Goal: Task Accomplishment & Management: Use online tool/utility

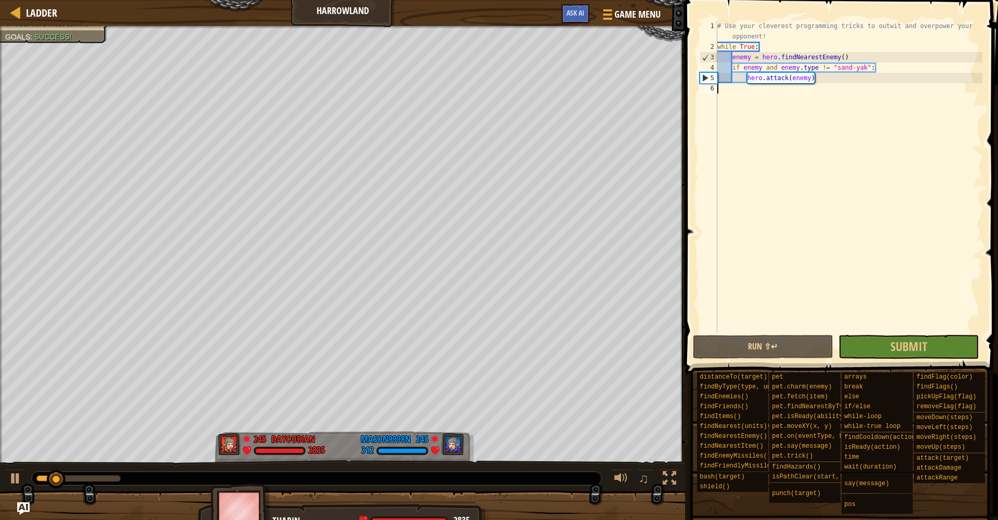
click at [872, 346] on button "Submit" at bounding box center [908, 347] width 140 height 24
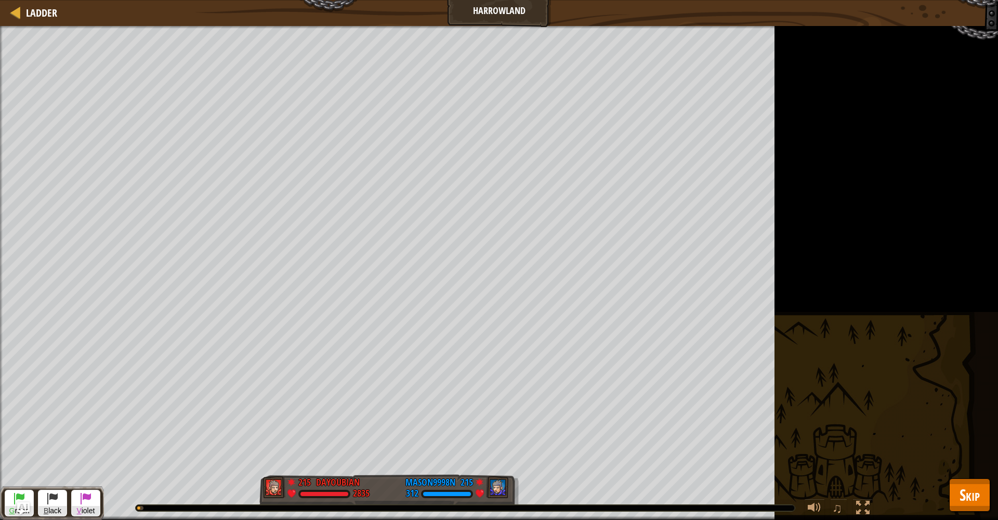
click at [957, 489] on button "Skip" at bounding box center [969, 494] width 41 height 33
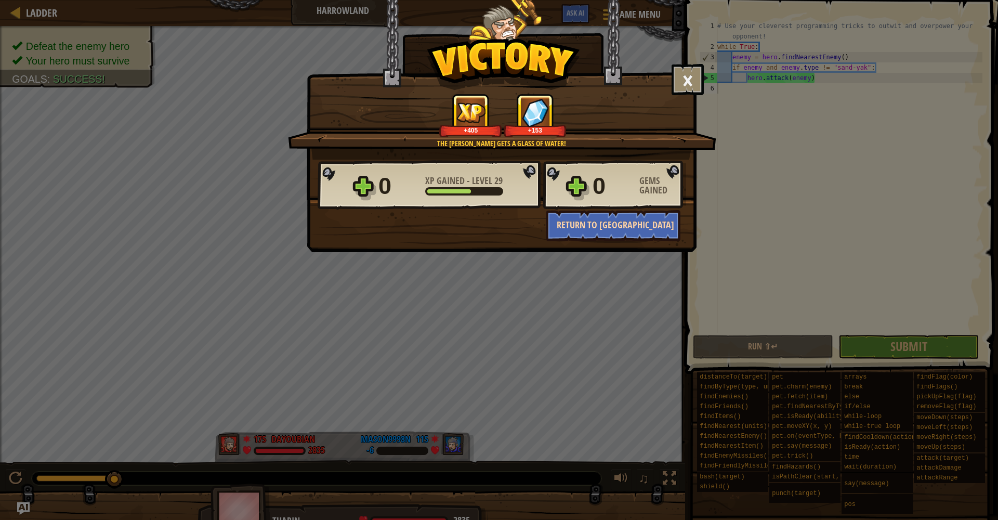
click at [604, 234] on button "Return to [GEOGRAPHIC_DATA]" at bounding box center [613, 225] width 134 height 31
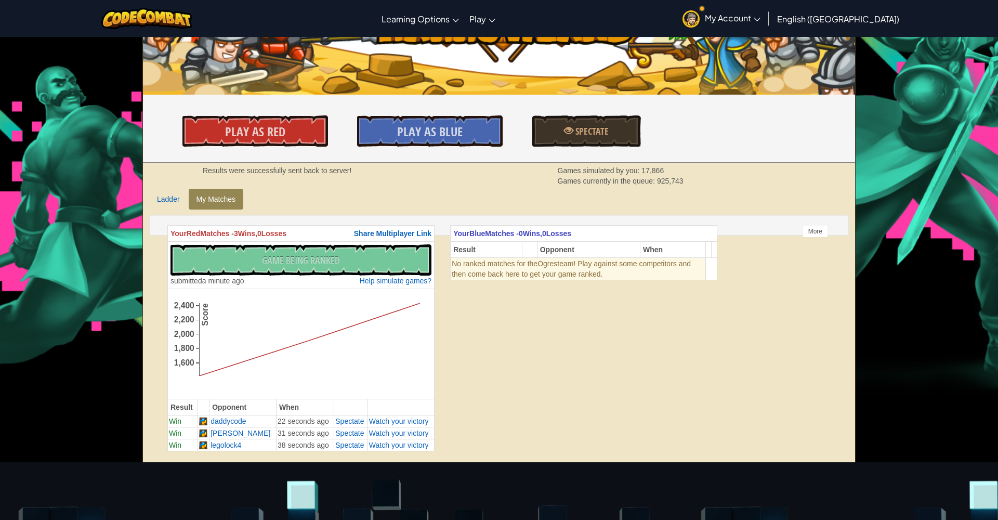
scroll to position [62, 0]
click at [387, 417] on span "Watch your victory" at bounding box center [399, 421] width 60 height 8
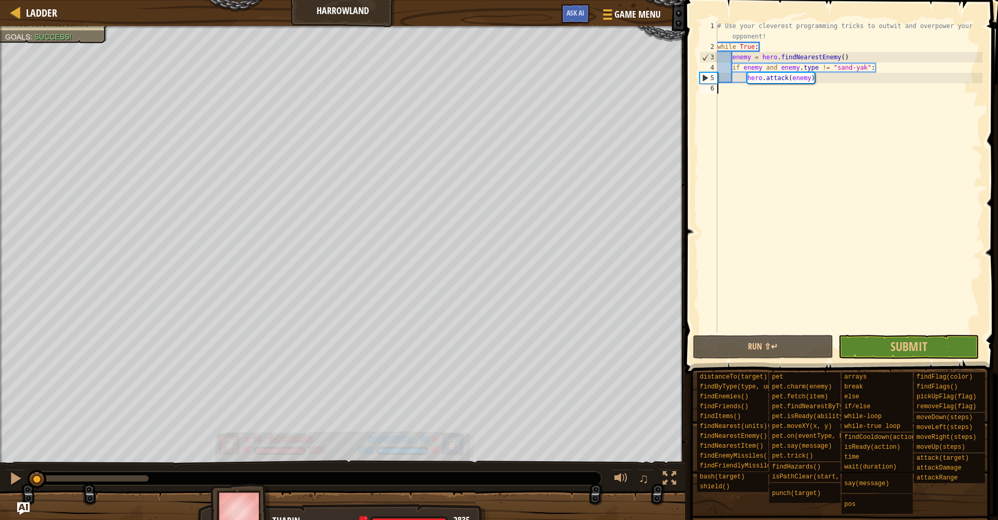
drag, startPoint x: 132, startPoint y: 476, endPoint x: 301, endPoint y: 437, distance: 173.5
click at [25, 466] on div "♫" at bounding box center [342, 475] width 685 height 31
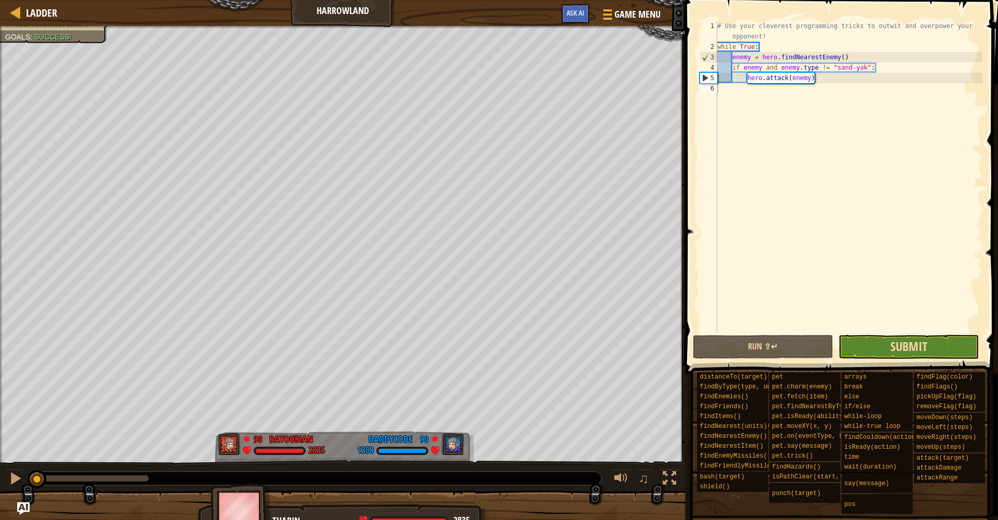
click at [925, 346] on span "Submit" at bounding box center [908, 346] width 37 height 17
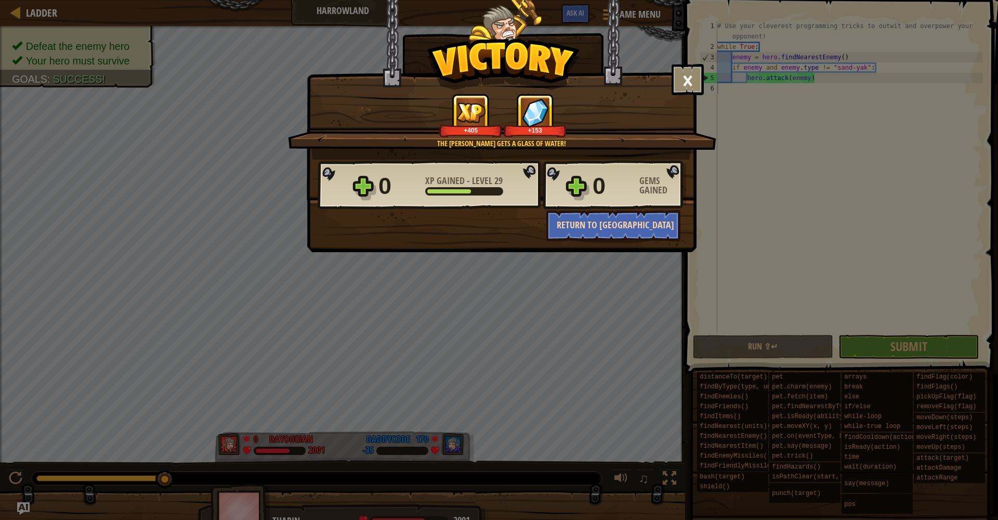
click at [632, 229] on button "Return to [GEOGRAPHIC_DATA]" at bounding box center [613, 225] width 134 height 31
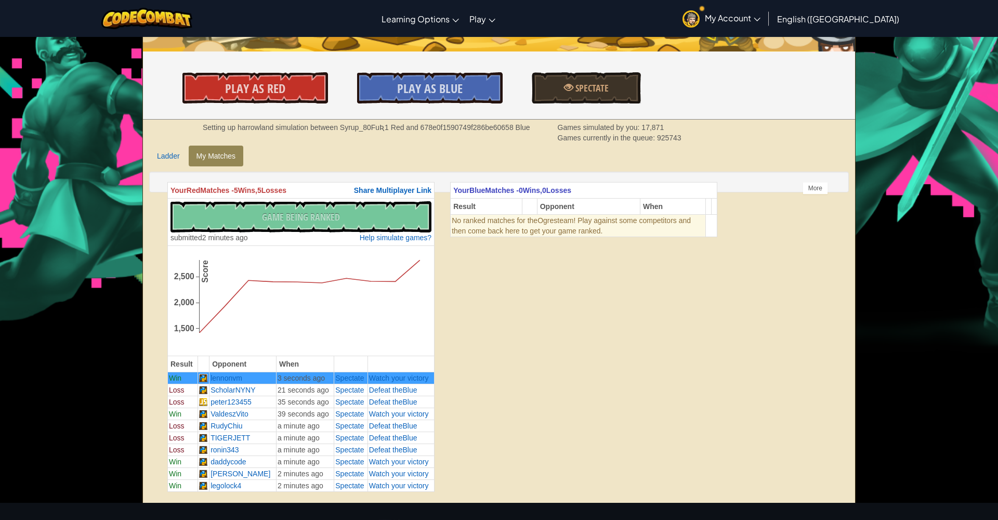
scroll to position [116, 0]
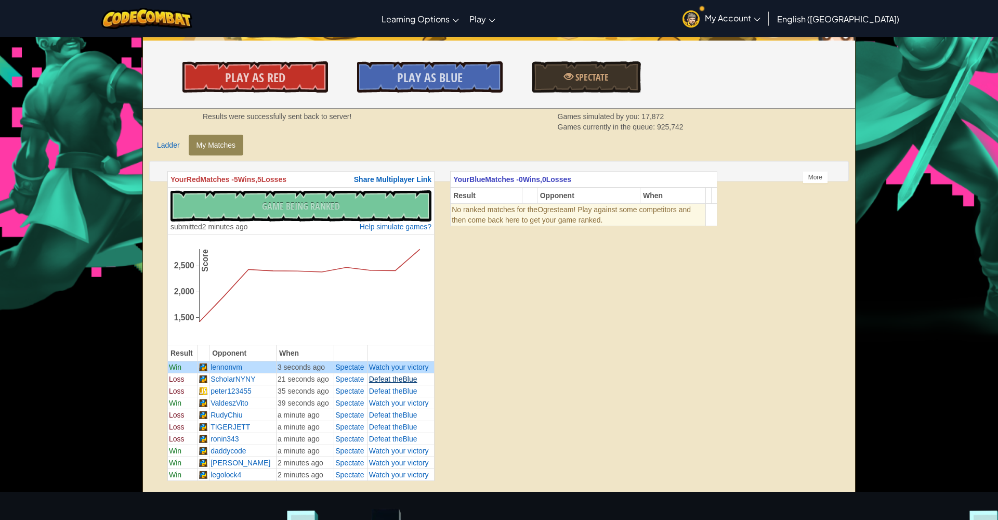
click at [403, 377] on link "Defeat the Blue" at bounding box center [393, 379] width 48 height 8
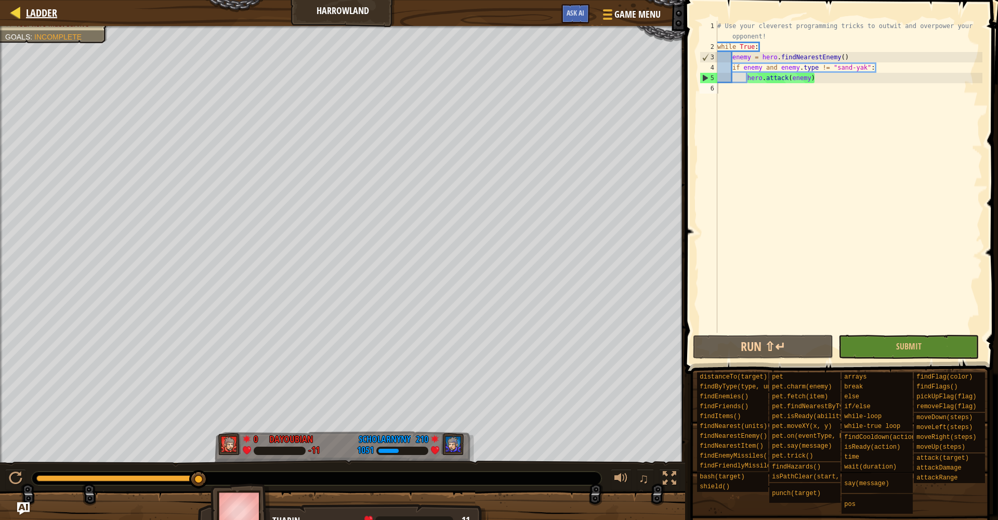
click at [46, 14] on span "Ladder" at bounding box center [41, 13] width 31 height 14
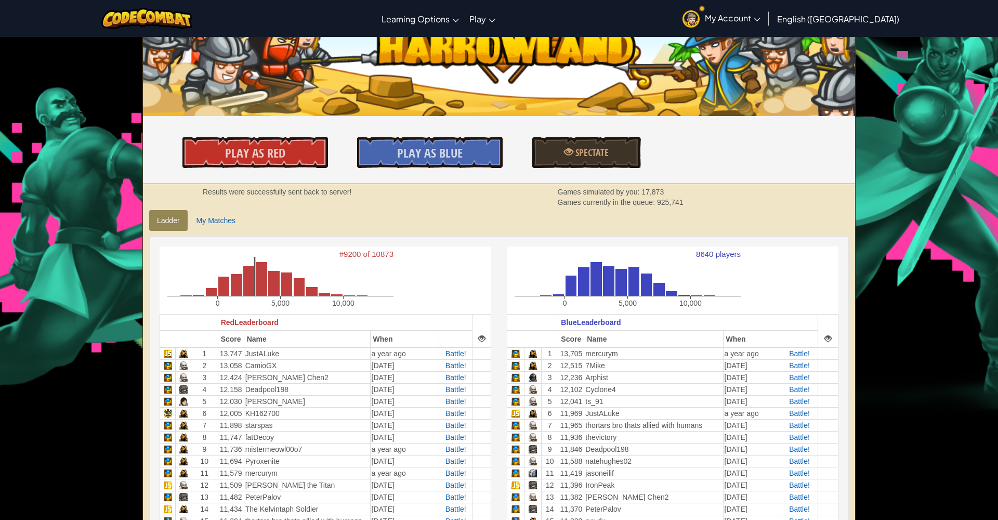
scroll to position [29, 0]
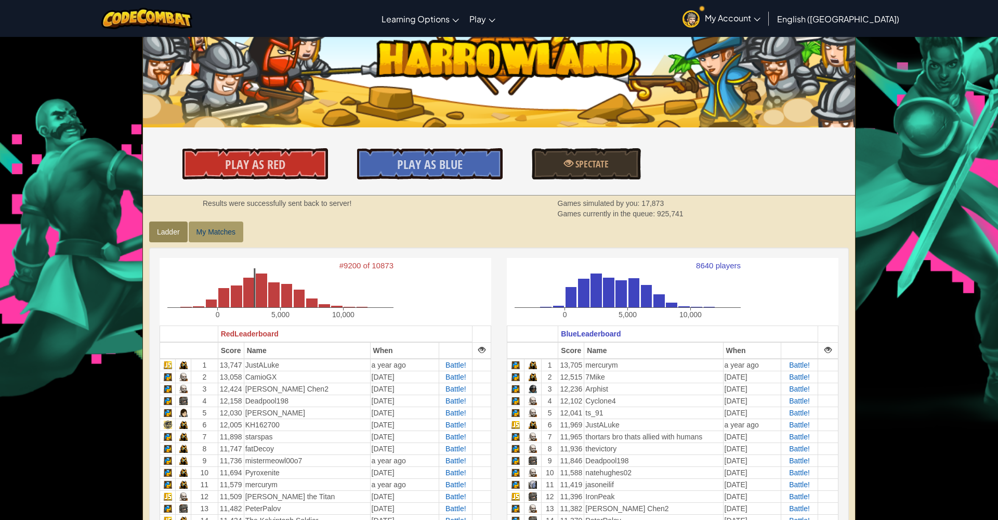
click at [210, 225] on link "My Matches" at bounding box center [216, 231] width 55 height 21
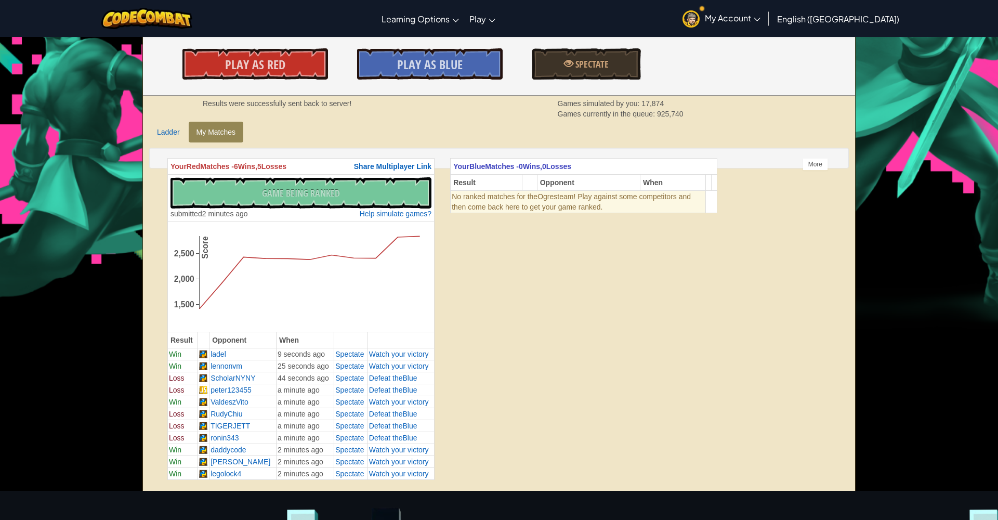
scroll to position [143, 0]
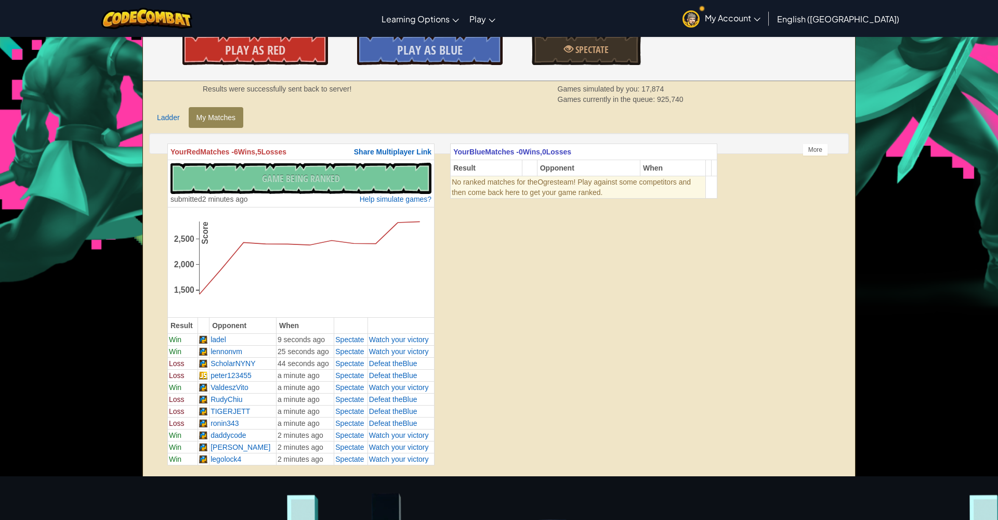
drag, startPoint x: 554, startPoint y: 172, endPoint x: 551, endPoint y: 167, distance: 6.1
click at [554, 176] on td "No ranked matches for the Ogres team! Play against some competitors and then co…" at bounding box center [578, 187] width 255 height 22
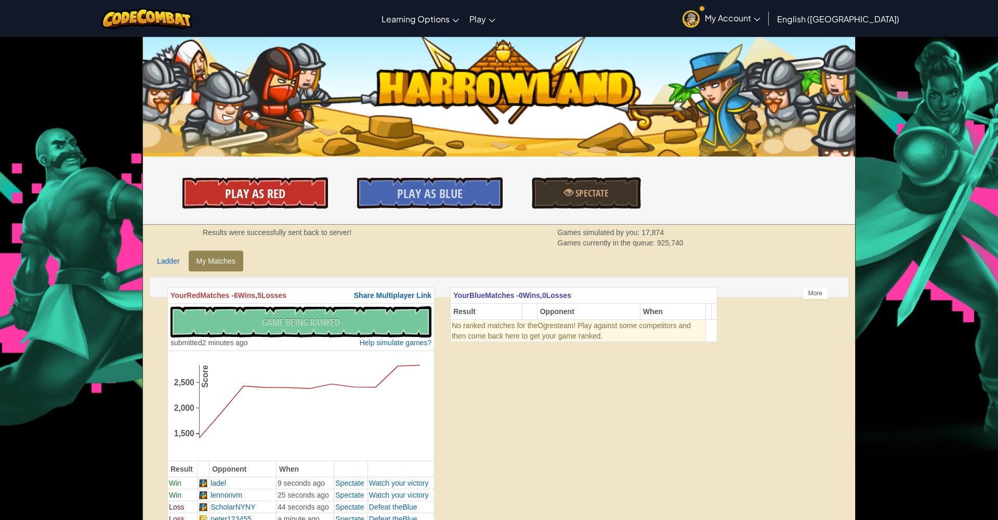
scroll to position [0, 0]
click at [285, 178] on link "Play As Red" at bounding box center [255, 192] width 146 height 31
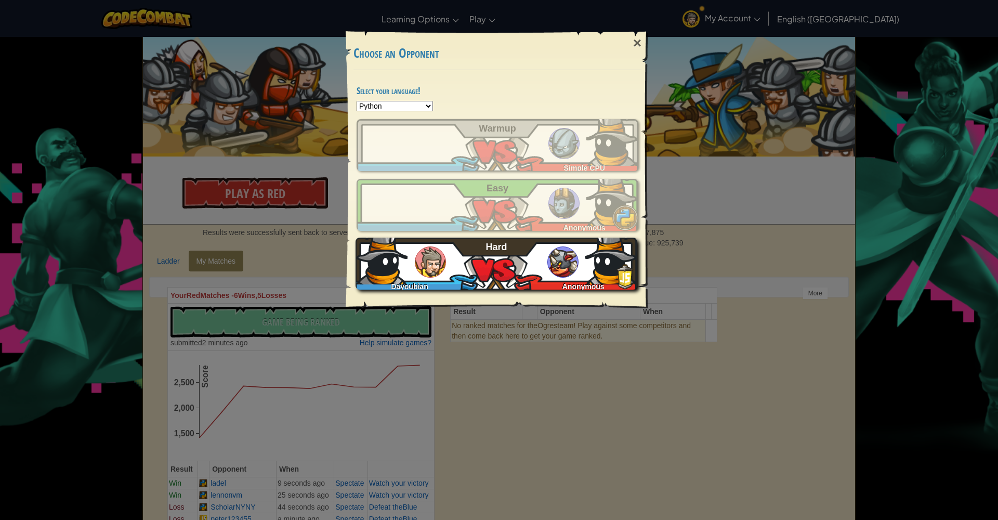
click at [485, 279] on div "Dayoubian Anonymous Hard" at bounding box center [496, 263] width 282 height 52
